Goal: Navigation & Orientation: Find specific page/section

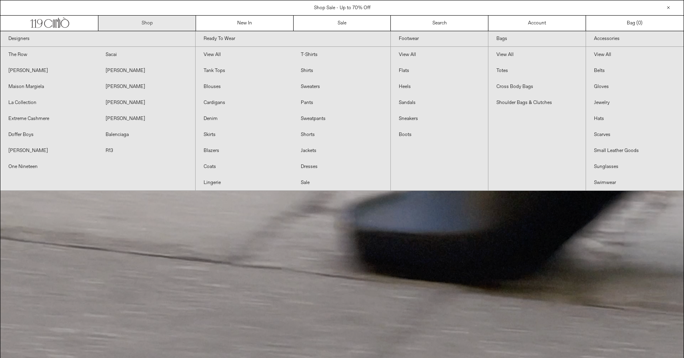
click at [142, 23] on link "Shop" at bounding box center [147, 23] width 98 height 15
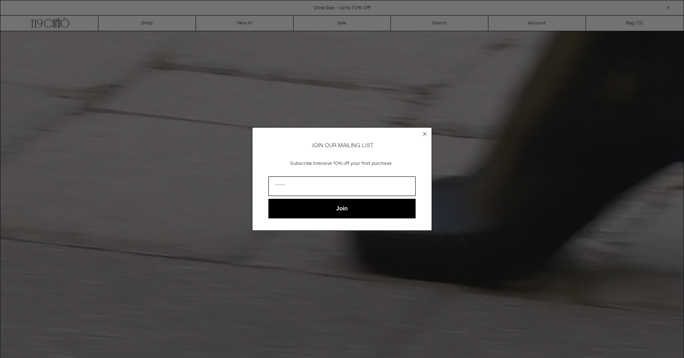
click at [425, 132] on icon "Close dialog" at bounding box center [424, 133] width 3 height 3
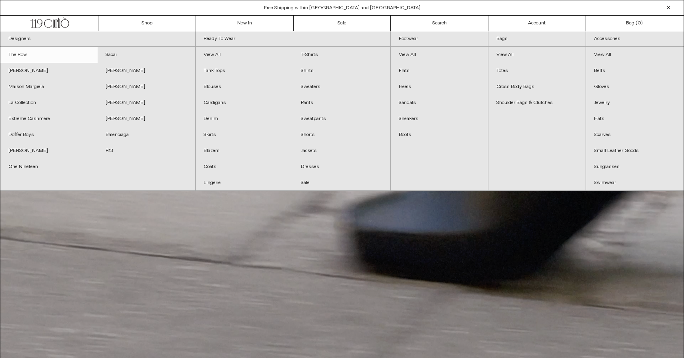
click at [21, 58] on link "The Row" at bounding box center [48, 55] width 97 height 16
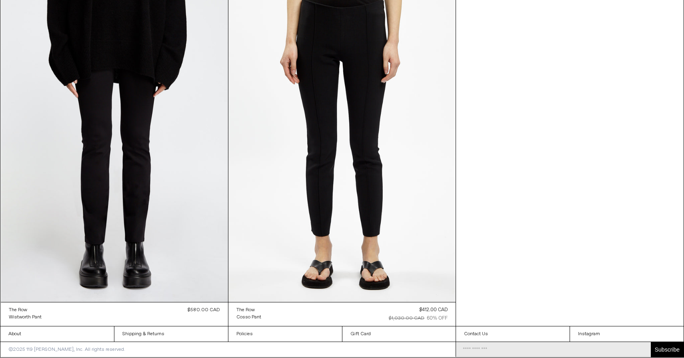
scroll to position [12847, 0]
